Goal: Transaction & Acquisition: Subscribe to service/newsletter

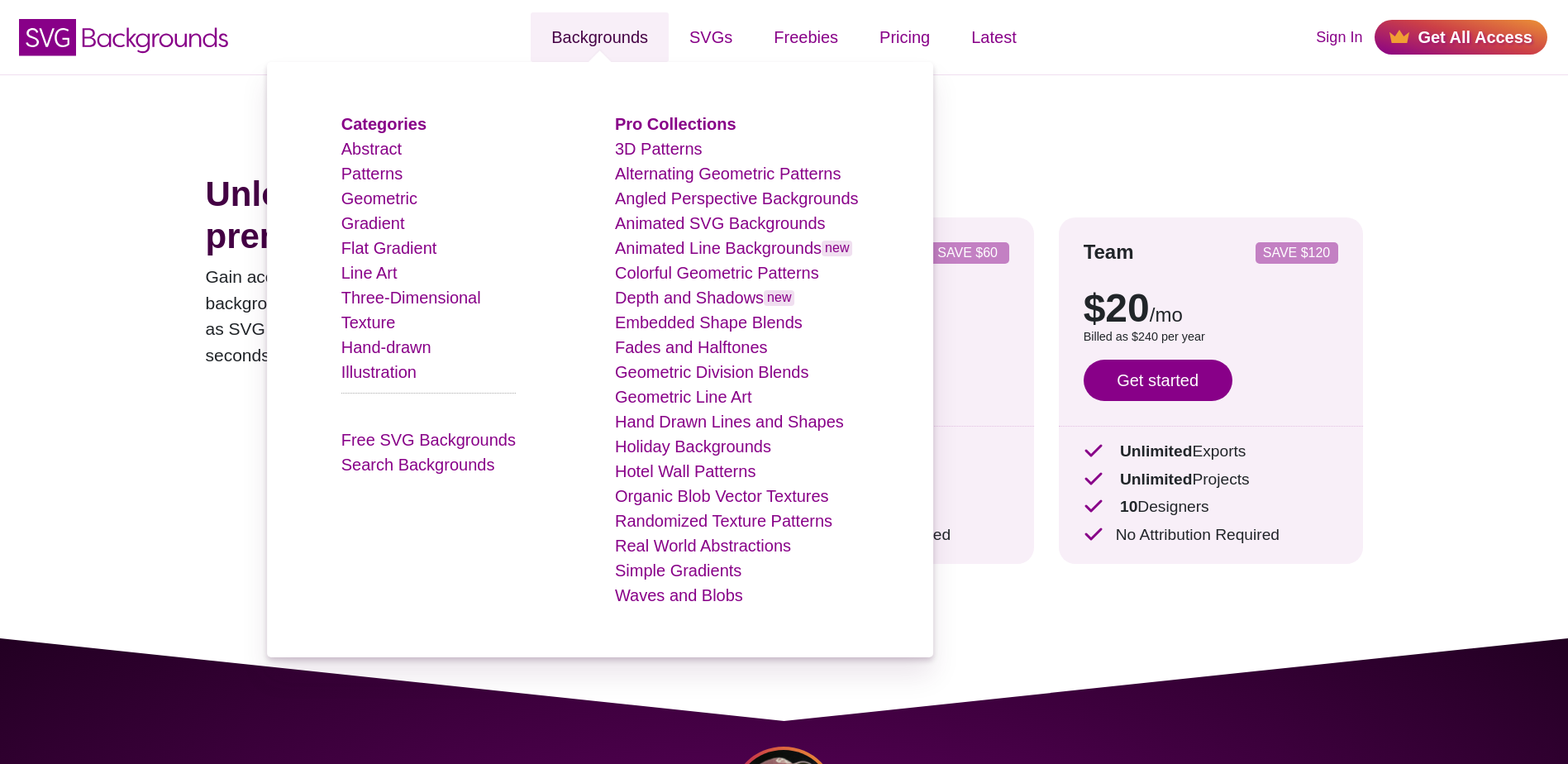
click at [648, 44] on link "Backgrounds" at bounding box center [600, 37] width 138 height 49
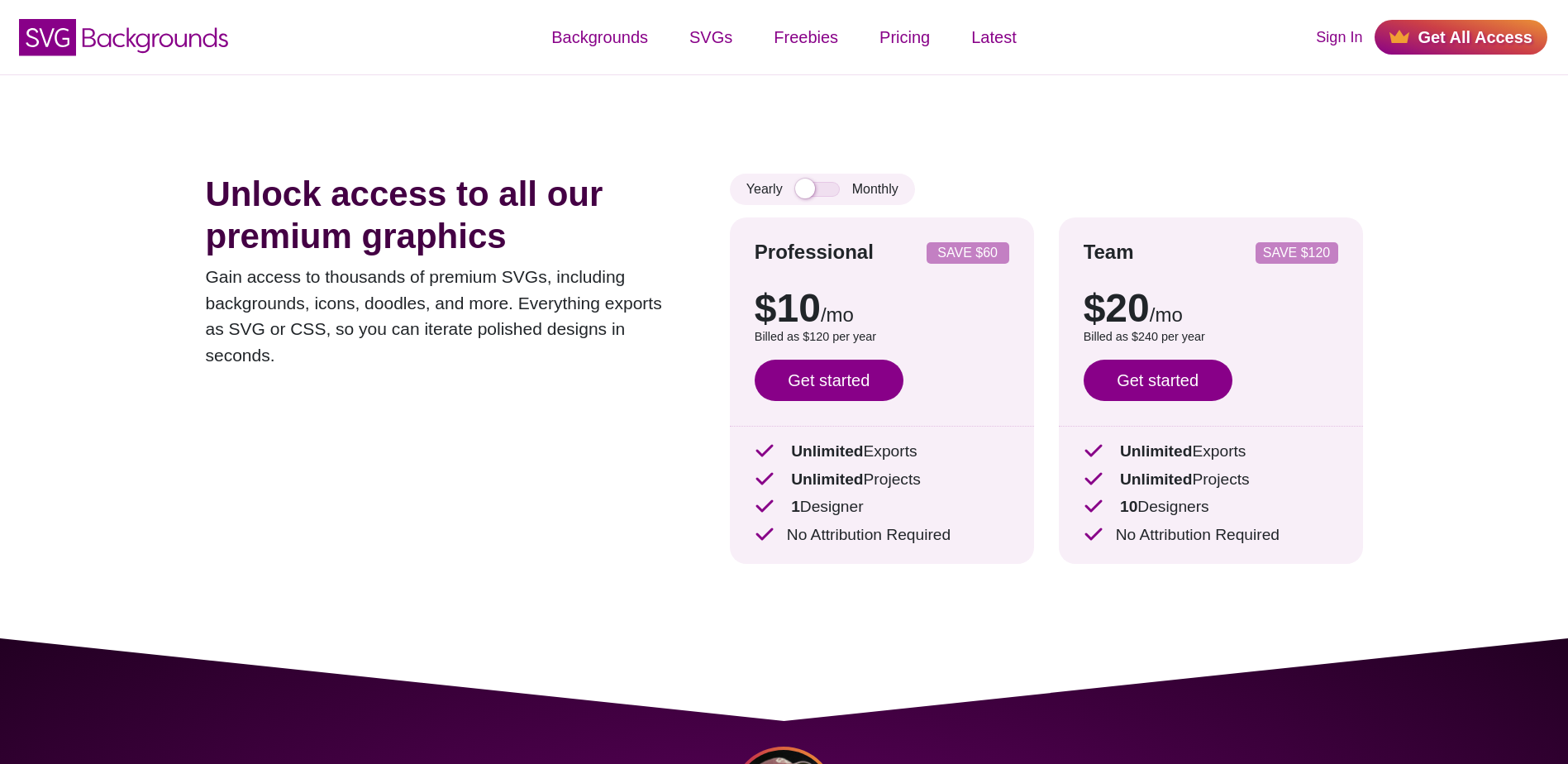
click at [833, 198] on div "Yearly Monthly" at bounding box center [823, 189] width 185 height 31
click at [829, 192] on input "checkbox" at bounding box center [818, 190] width 44 height 15
click at [806, 192] on input "checkbox" at bounding box center [818, 190] width 44 height 15
checkbox input "false"
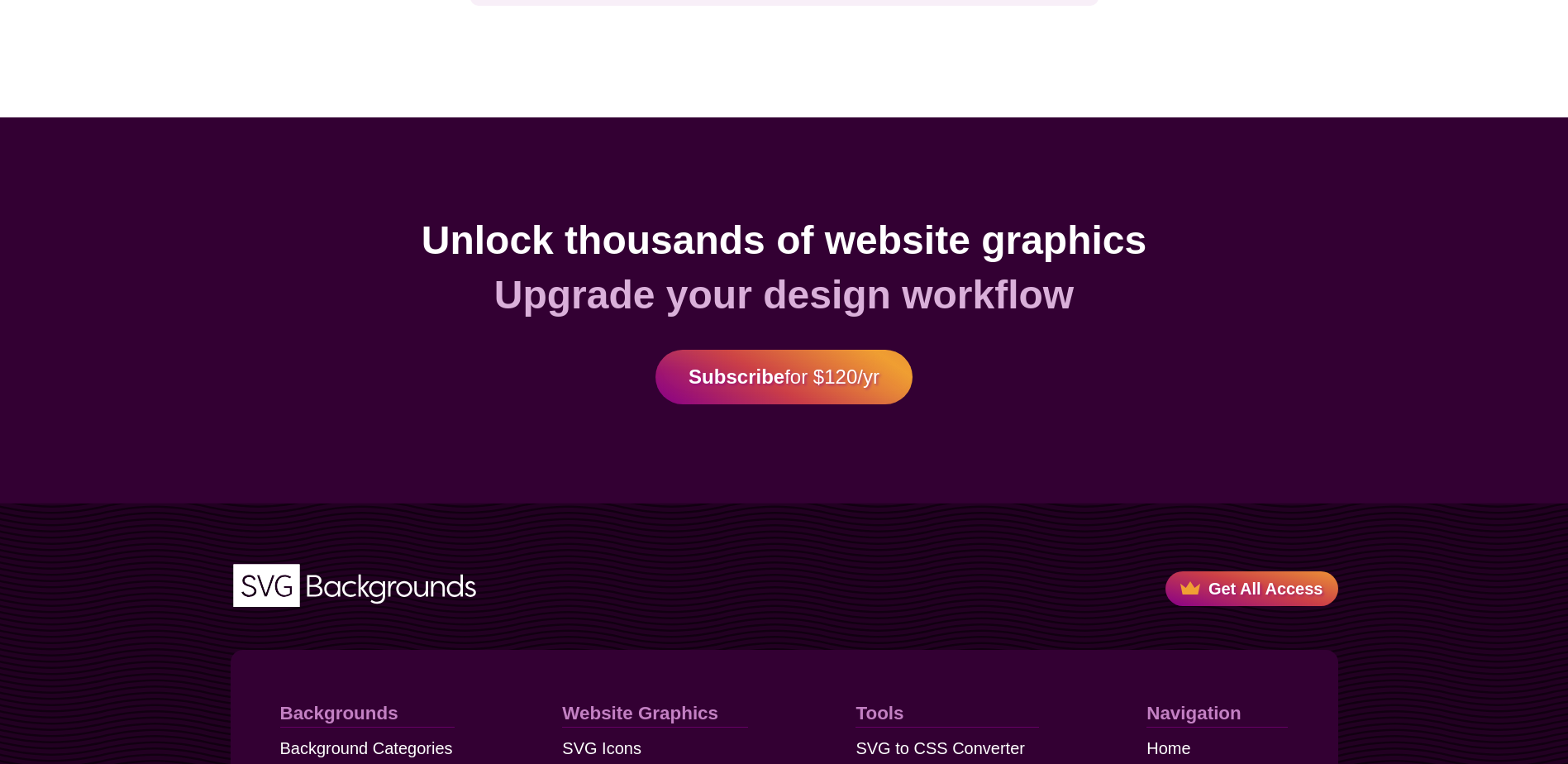
scroll to position [4597, 0]
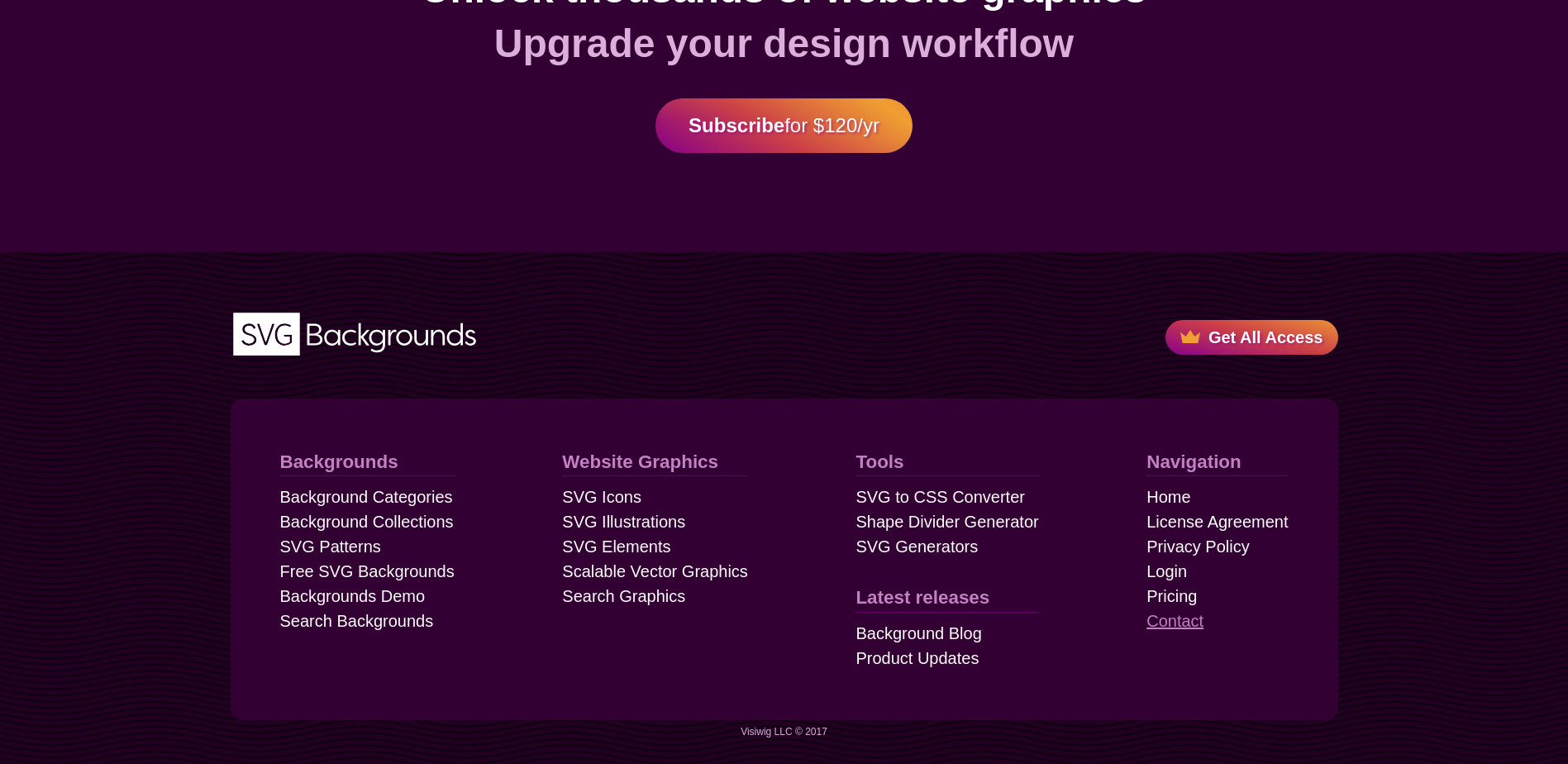
click at [1181, 618] on link "Contact" at bounding box center [1176, 621] width 57 height 25
